Goal: Information Seeking & Learning: Find contact information

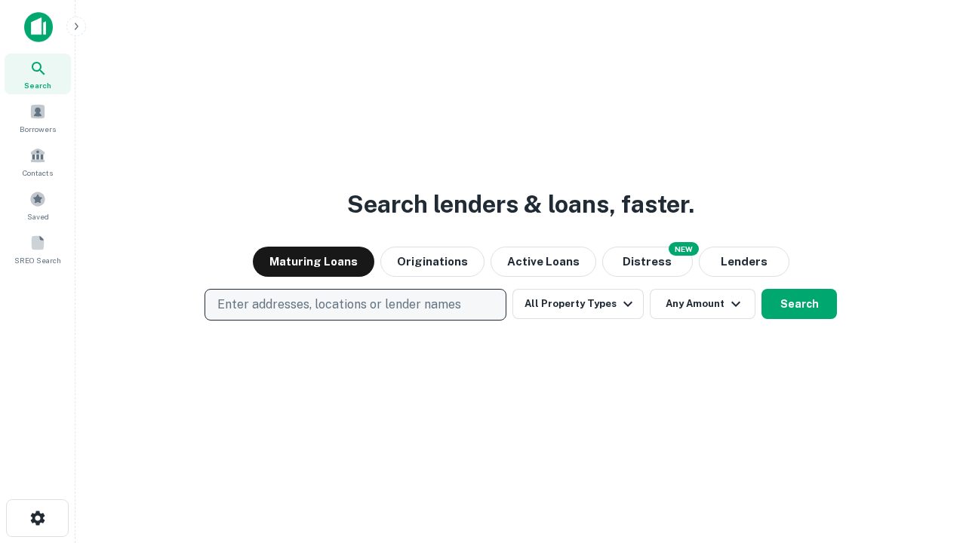
click at [355, 305] on p "Enter addresses, locations or lender names" at bounding box center [339, 305] width 244 height 18
type input "**********"
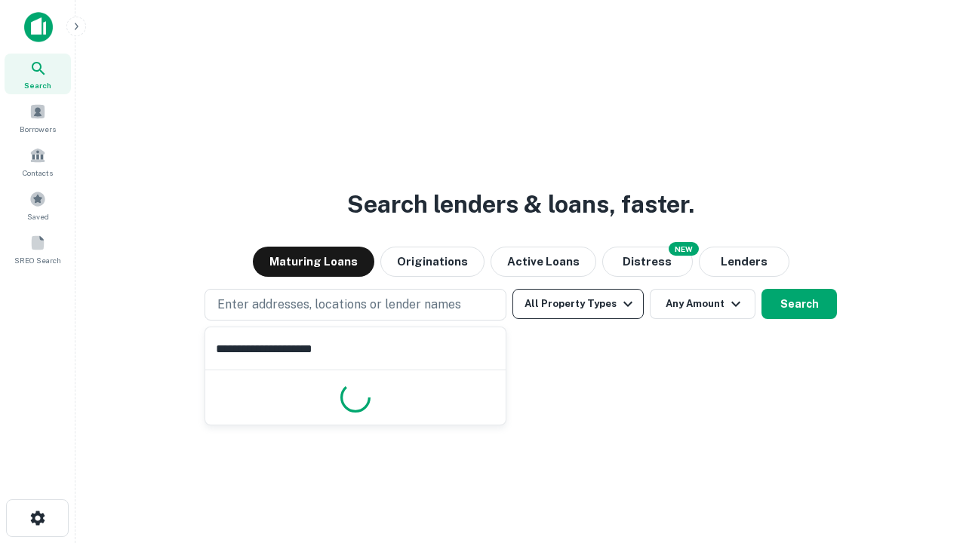
click at [578, 304] on button "All Property Types" at bounding box center [577, 304] width 131 height 30
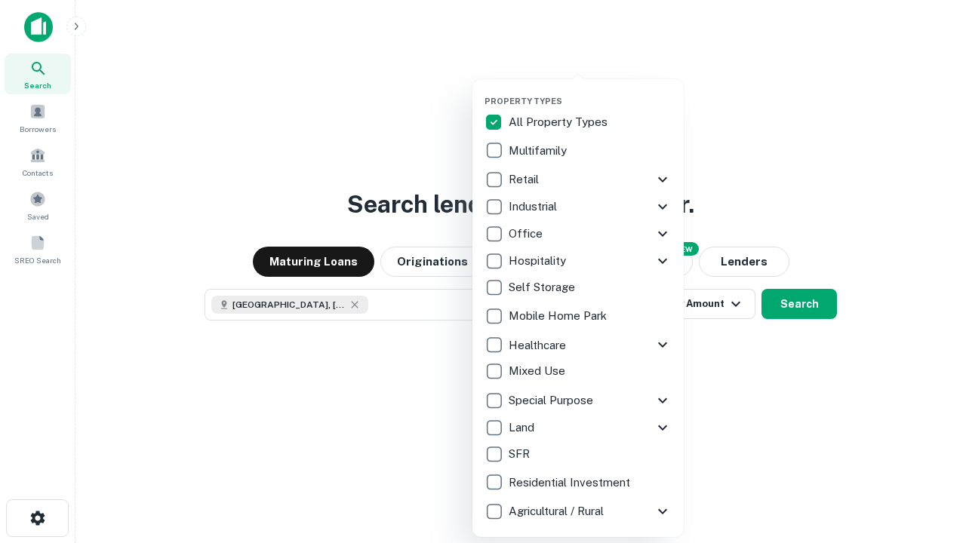
click at [590, 91] on button "button" at bounding box center [589, 91] width 211 height 1
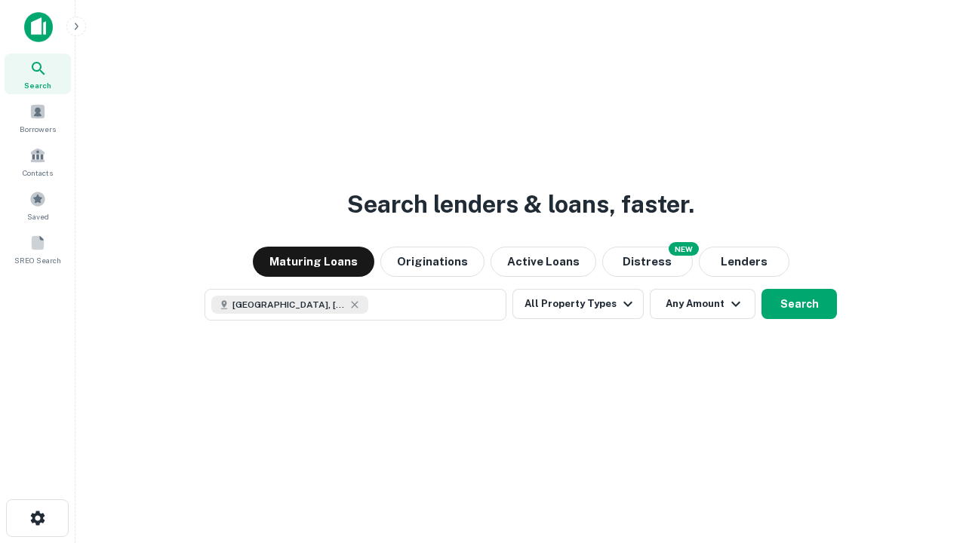
scroll to position [24, 0]
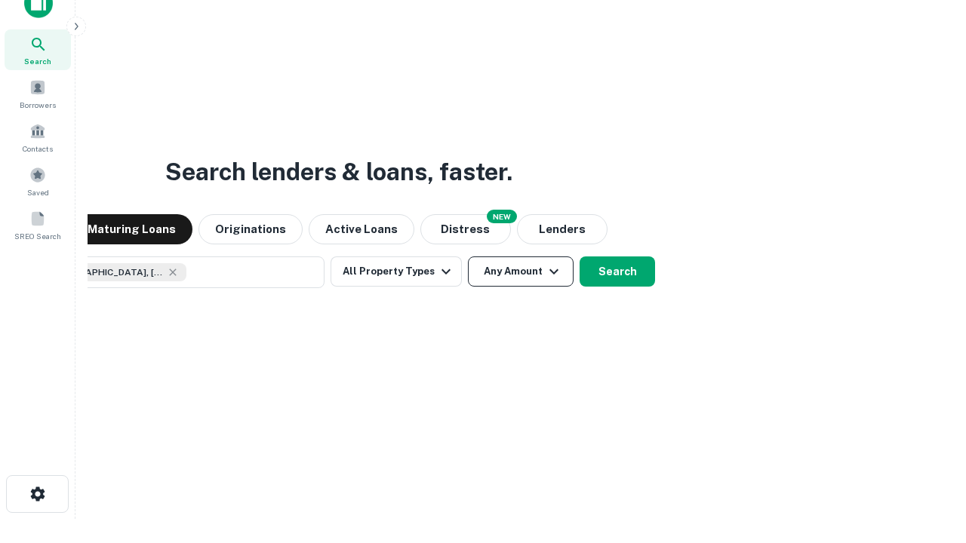
click at [468, 256] on button "Any Amount" at bounding box center [521, 271] width 106 height 30
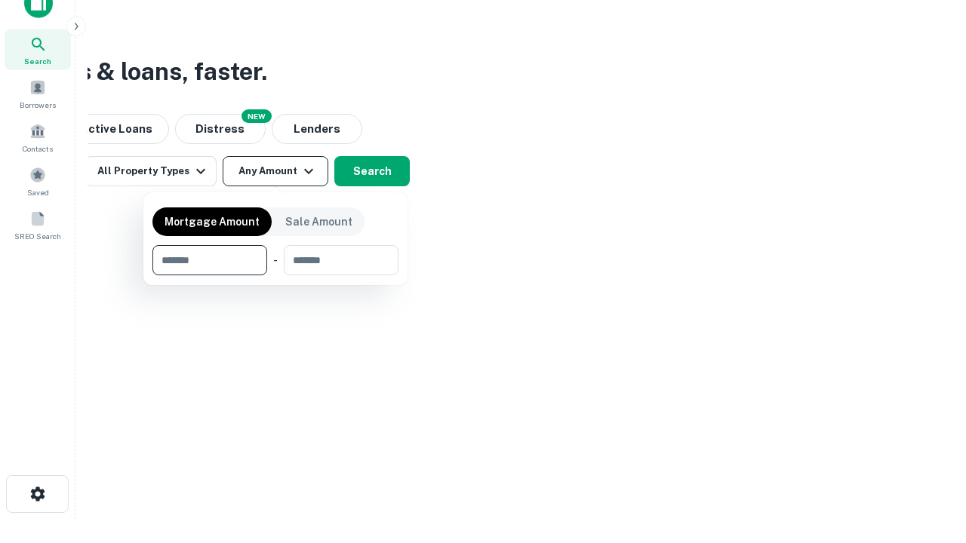
type input "*******"
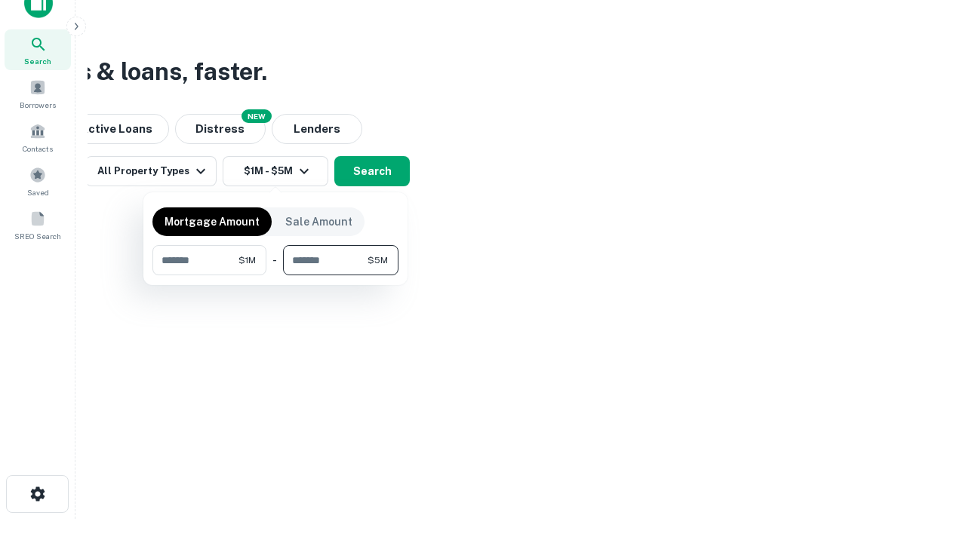
type input "*******"
click at [275, 275] on button "button" at bounding box center [275, 275] width 246 height 1
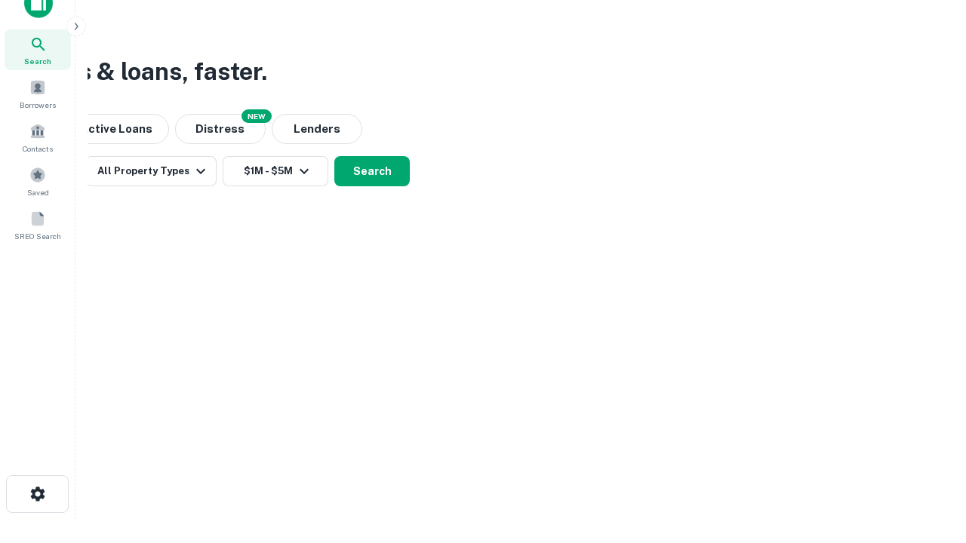
scroll to position [8, 278]
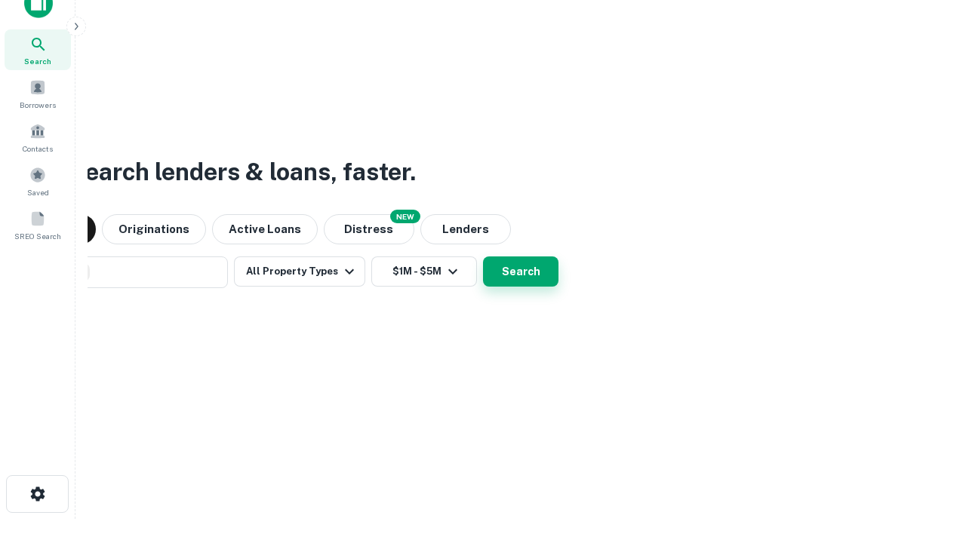
click at [483, 256] on button "Search" at bounding box center [520, 271] width 75 height 30
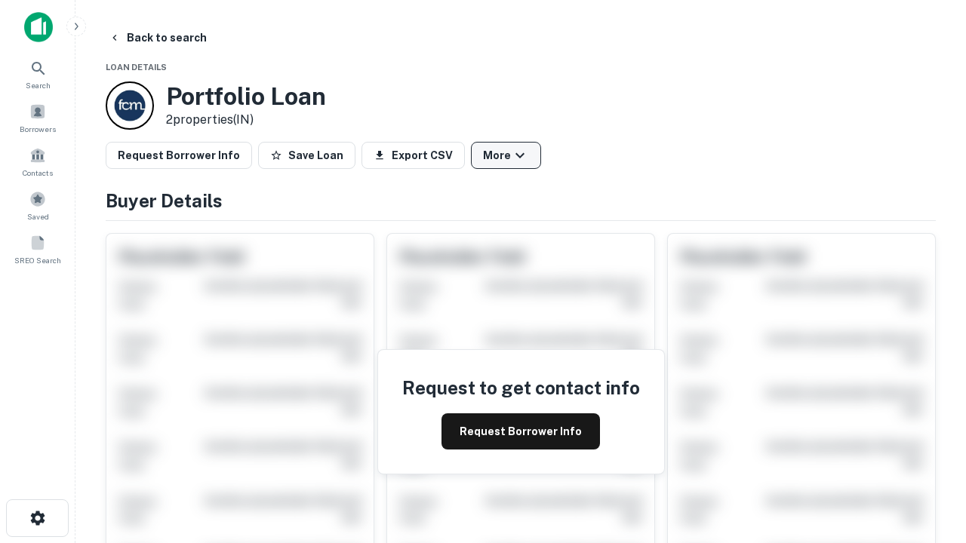
click at [505, 155] on button "More" at bounding box center [506, 155] width 70 height 27
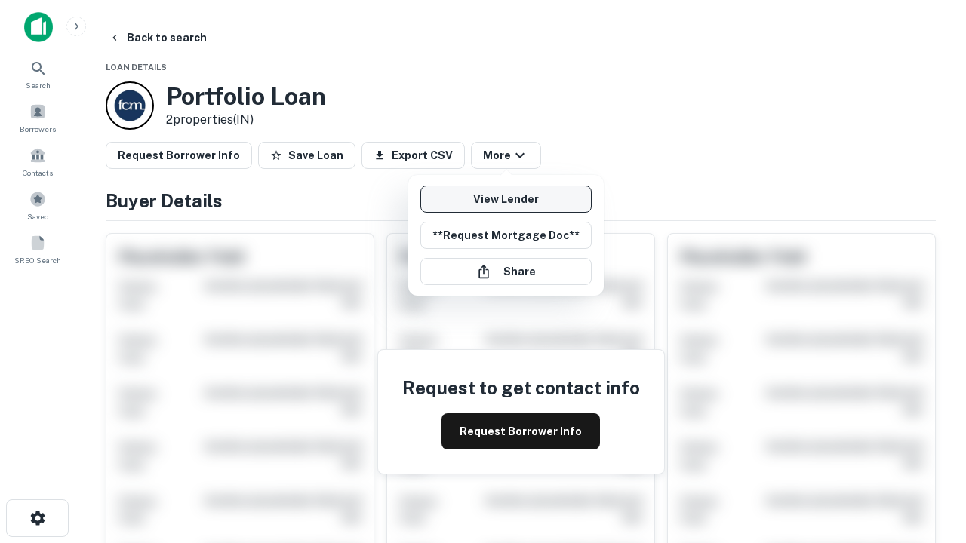
click at [505, 199] on link "View Lender" at bounding box center [505, 199] width 171 height 27
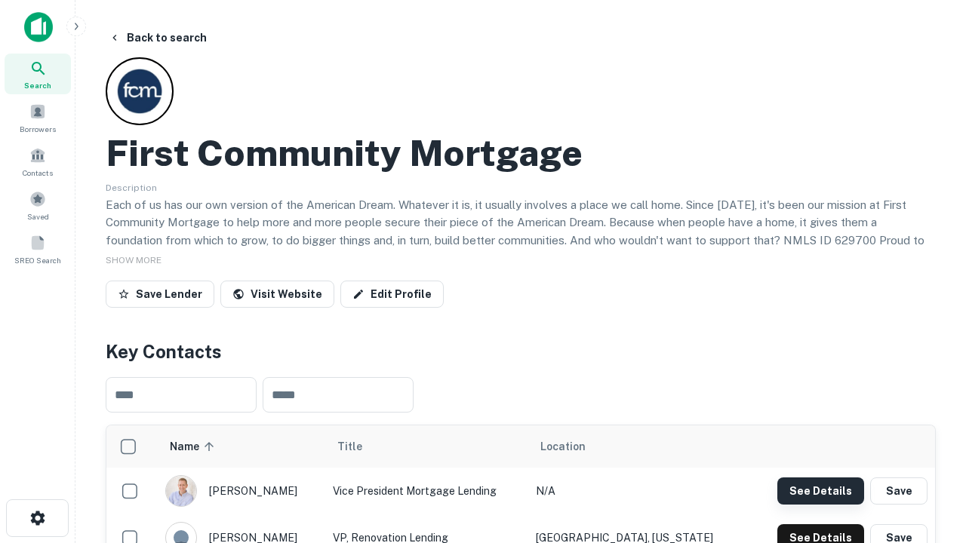
click at [820, 490] on button "See Details" at bounding box center [820, 491] width 87 height 27
click at [37, 518] on icon "button" at bounding box center [38, 518] width 18 height 18
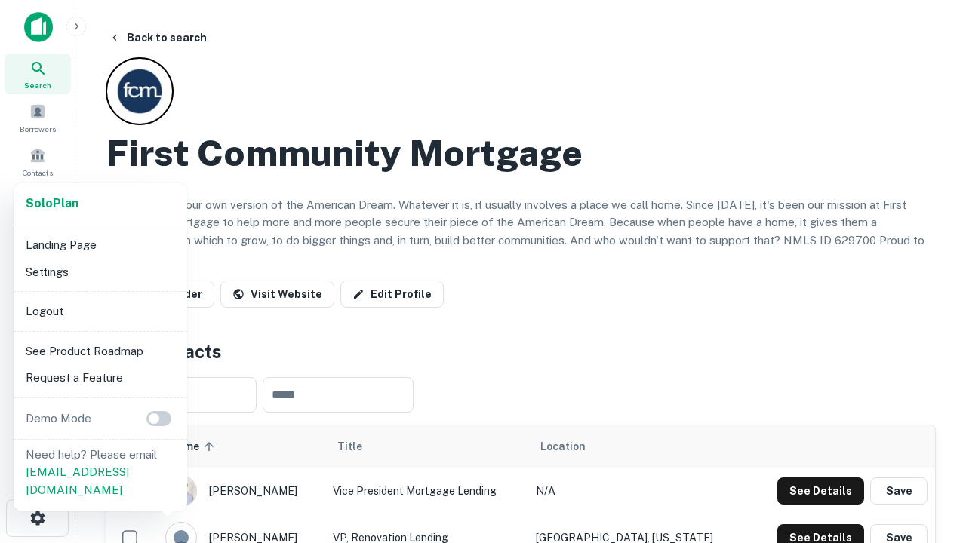
click at [100, 311] on li "Logout" at bounding box center [100, 311] width 161 height 27
